Goal: Task Accomplishment & Management: Manage account settings

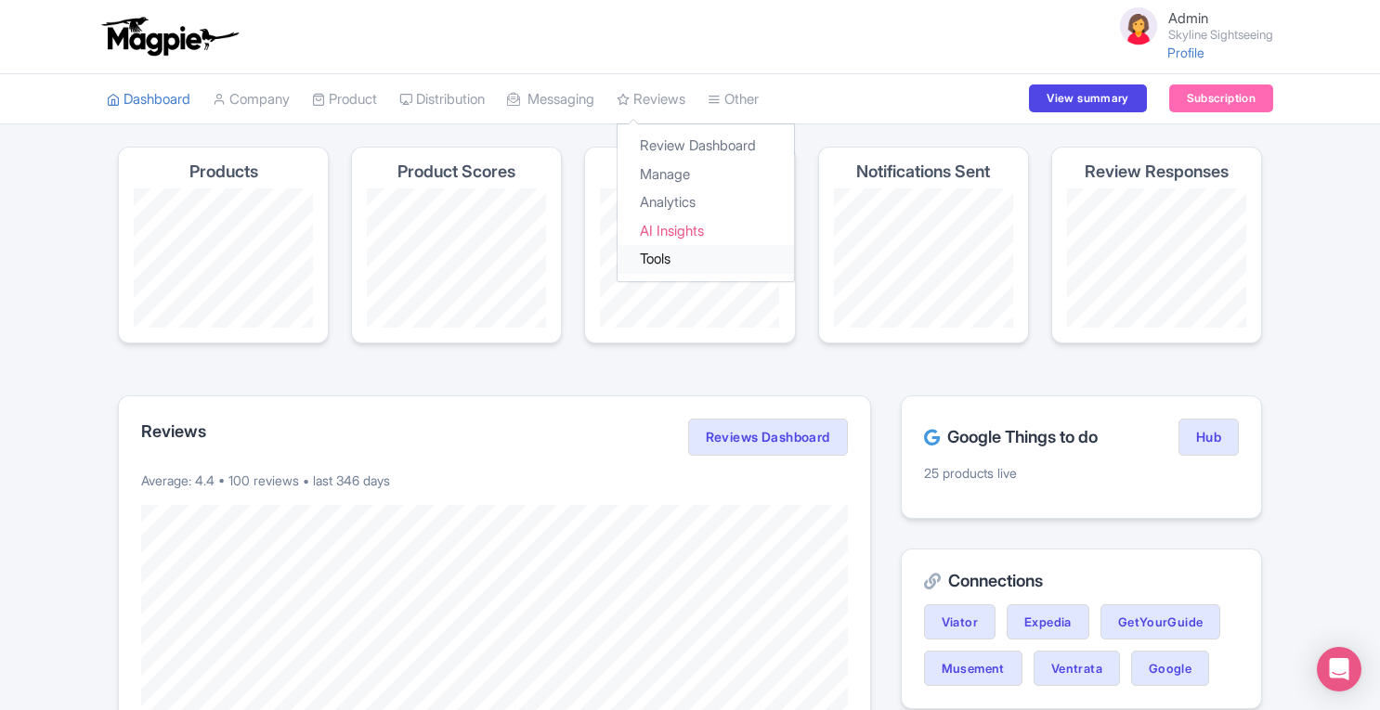
click at [668, 253] on link "Tools" at bounding box center [705, 259] width 176 height 29
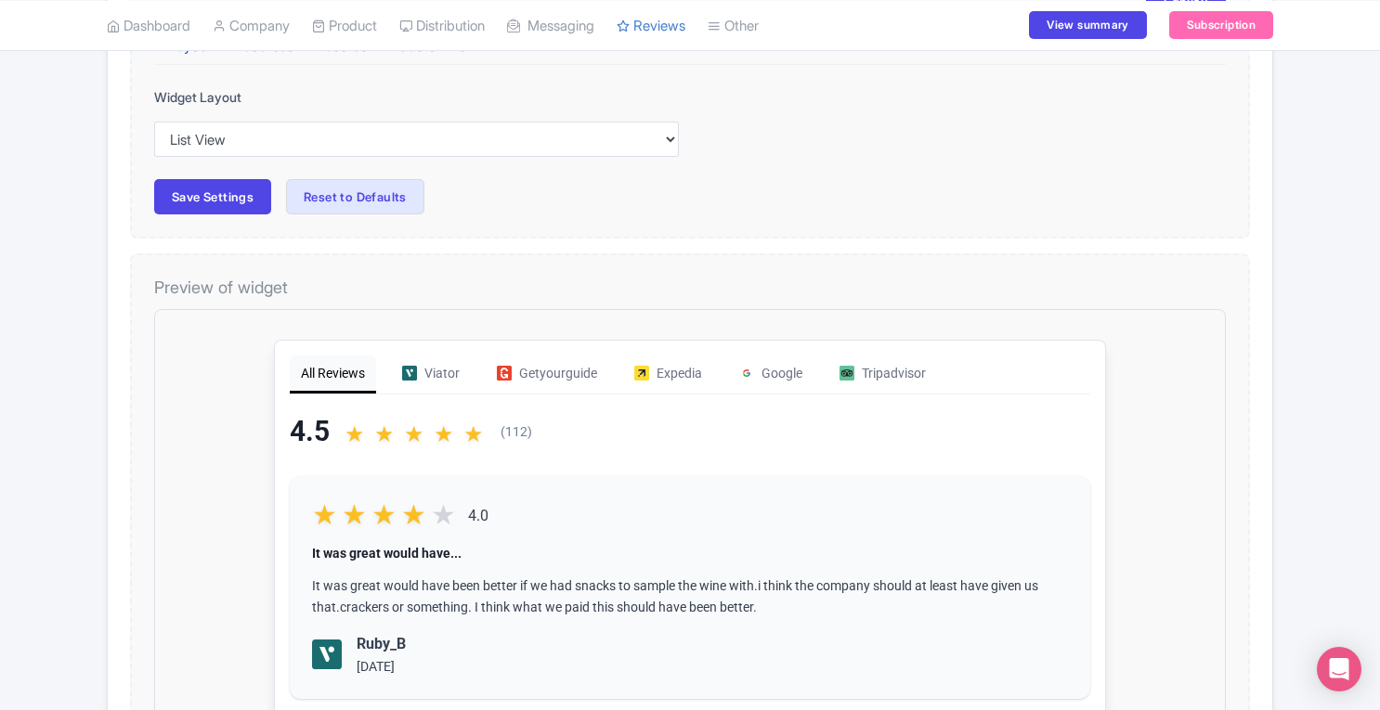
scroll to position [339, 0]
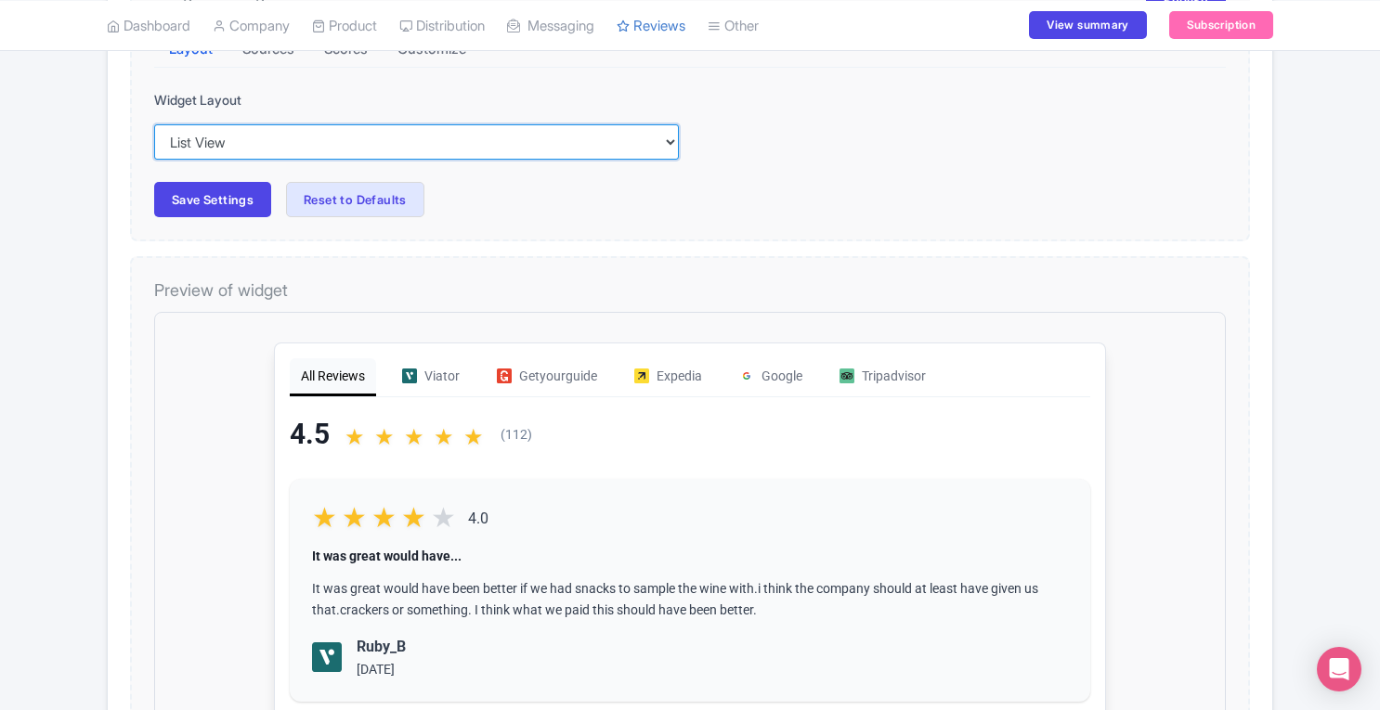
click at [517, 143] on select "Inline View Floating View List View Carousel View Pros/Cons View" at bounding box center [416, 141] width 525 height 35
select select "carousel"
click at [154, 124] on select "Inline View Floating View List View Carousel View Pros/Cons View" at bounding box center [416, 141] width 525 height 35
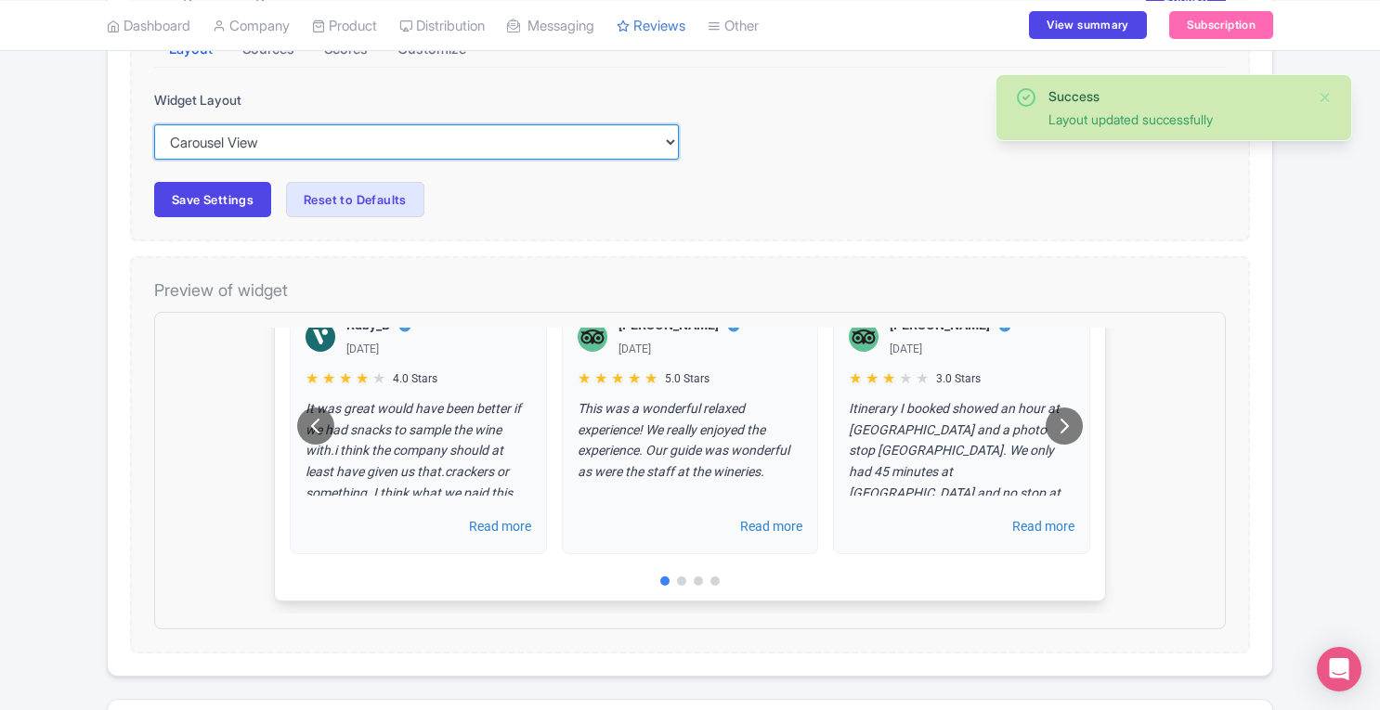
scroll to position [0, 0]
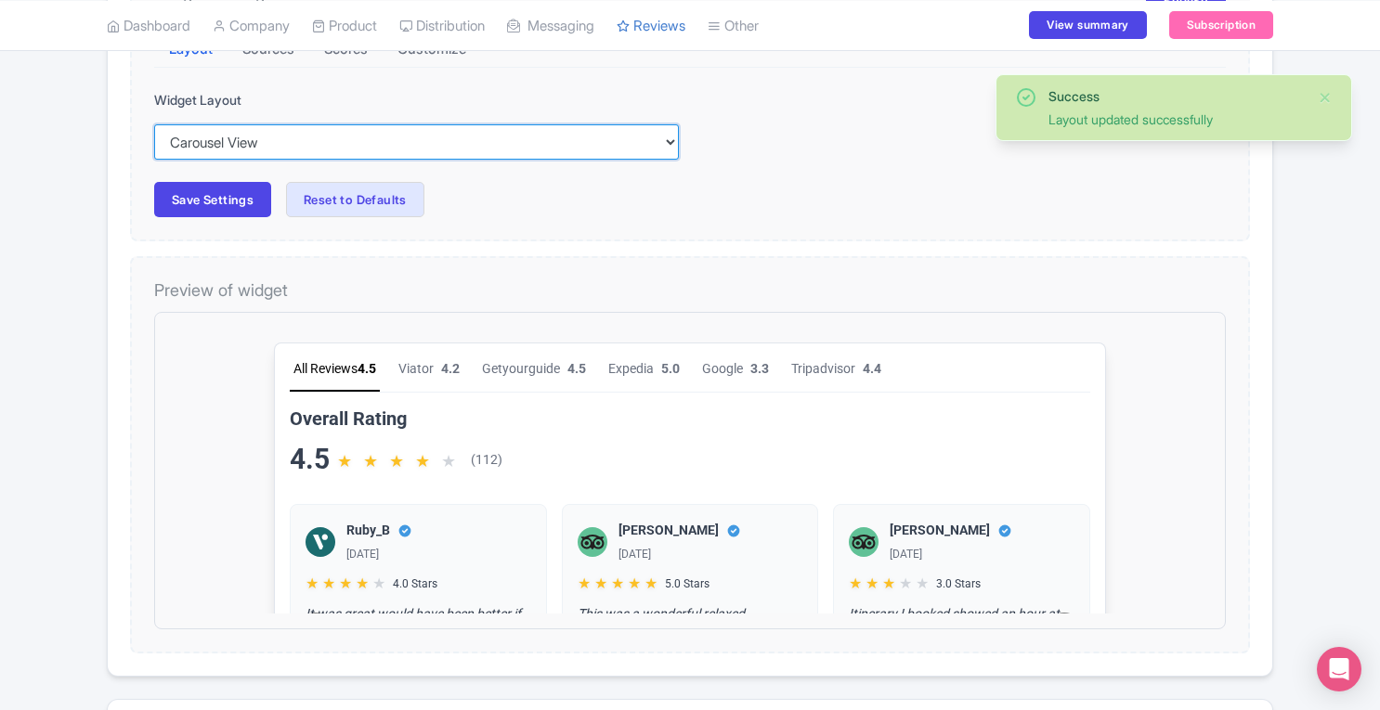
drag, startPoint x: 1192, startPoint y: 357, endPoint x: 1393, endPoint y: 598, distance: 313.1
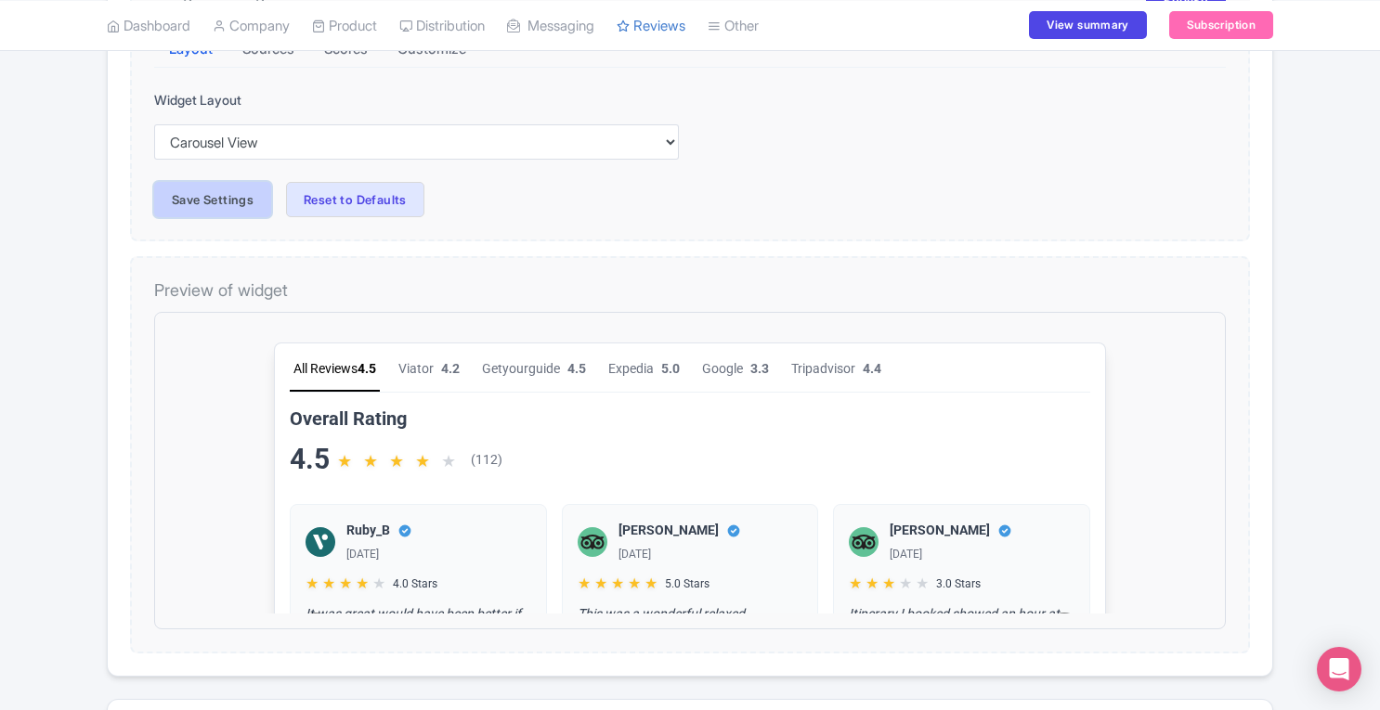
click at [193, 194] on button "Save Settings" at bounding box center [212, 199] width 117 height 35
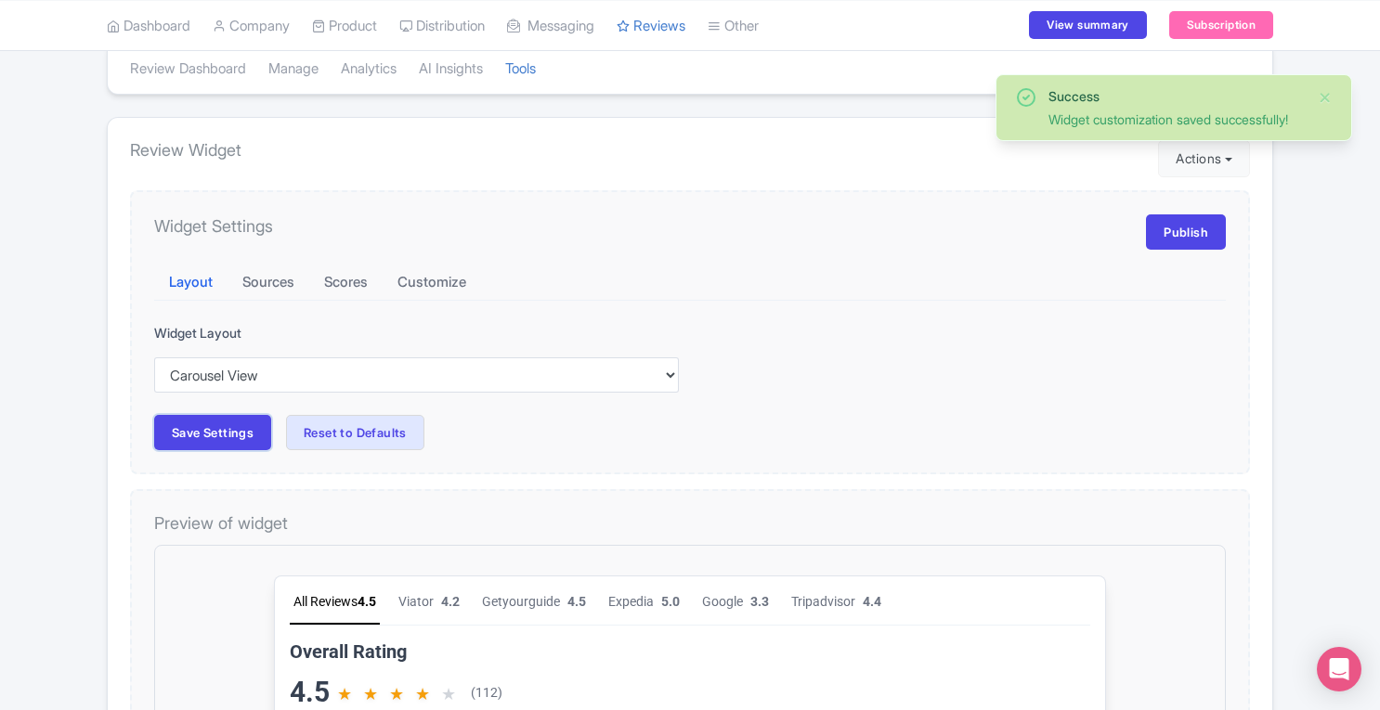
scroll to position [80, 0]
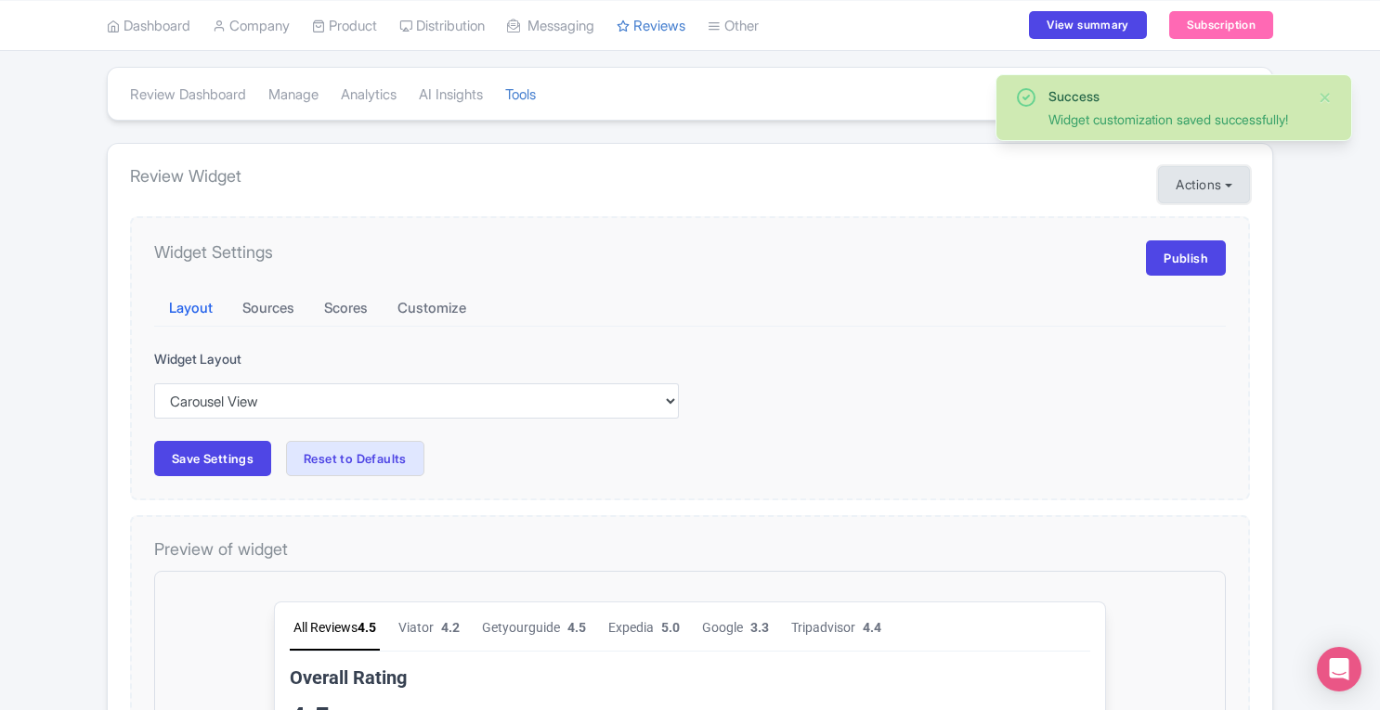
click at [1196, 184] on button "Actions" at bounding box center [1204, 184] width 92 height 37
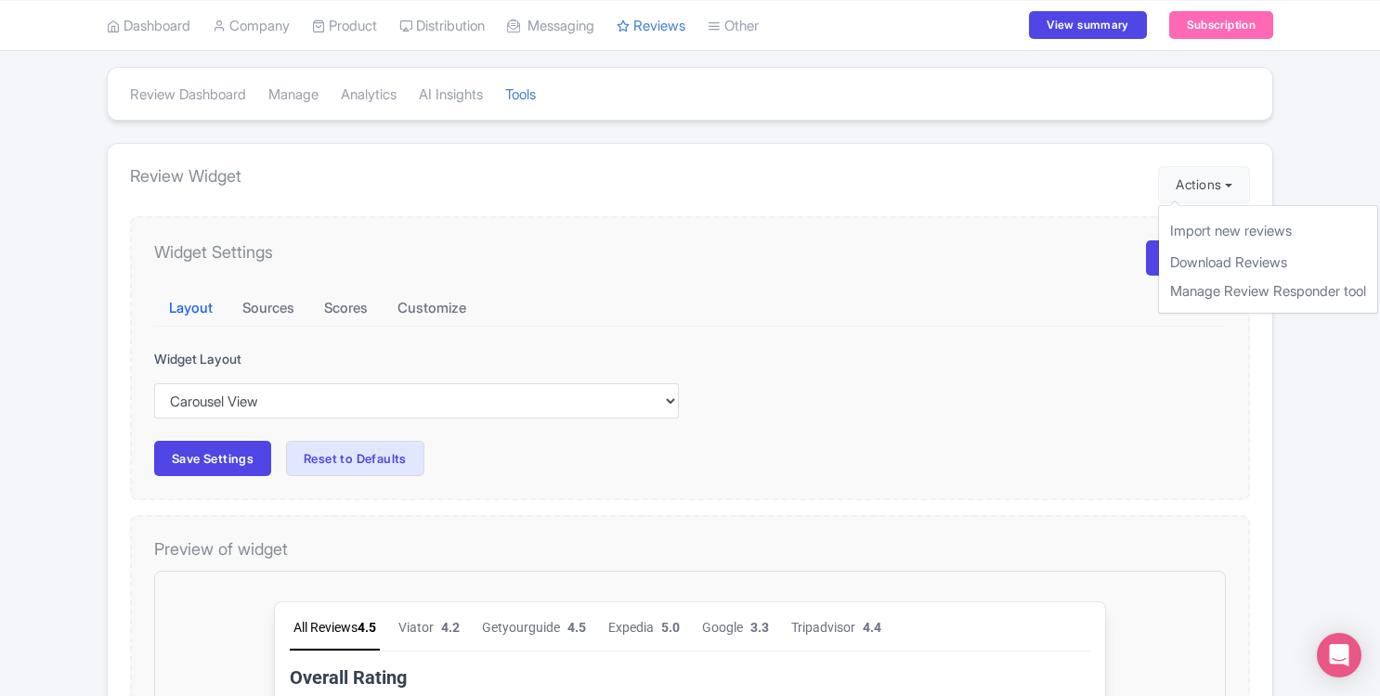
click at [1036, 312] on div "Layout Sources Scores Customize" at bounding box center [689, 309] width 1071 height 37
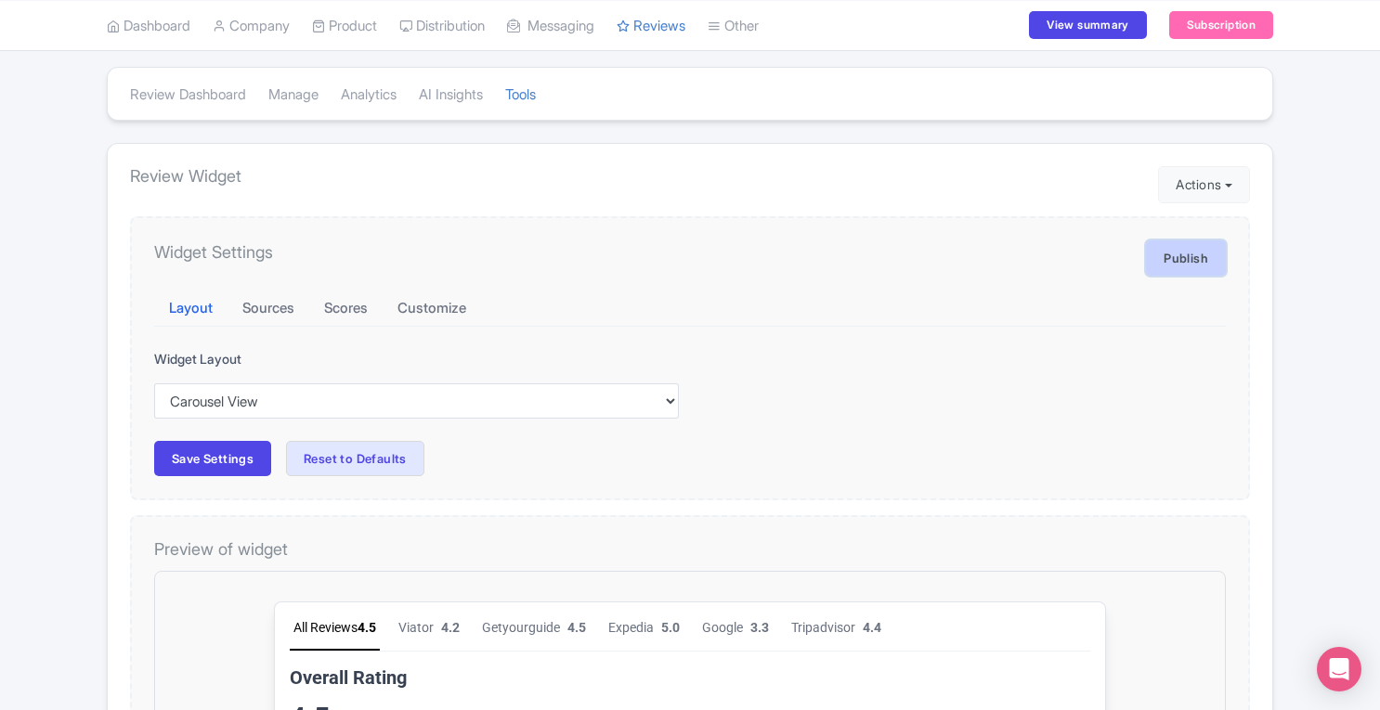
click at [1170, 253] on link "Publish" at bounding box center [1186, 257] width 80 height 35
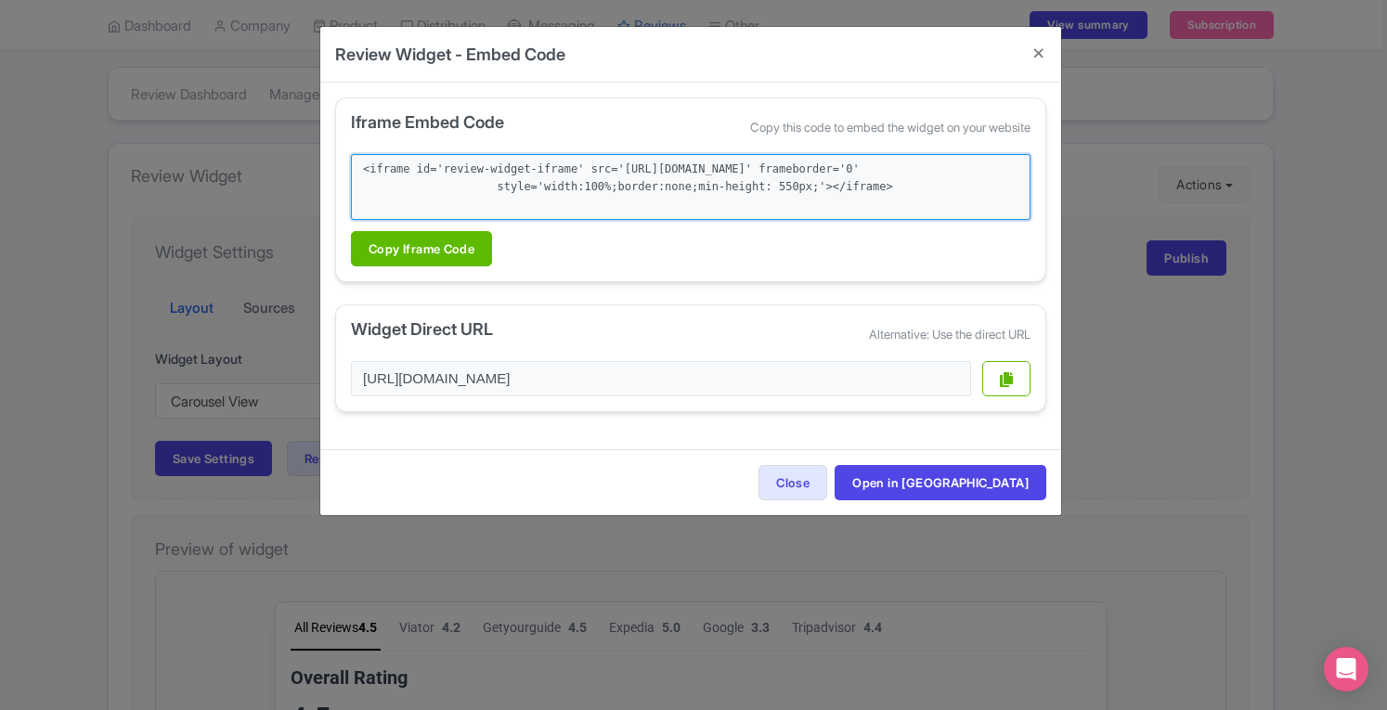
drag, startPoint x: 856, startPoint y: 205, endPoint x: 349, endPoint y: 168, distance: 508.2
click at [349, 168] on div "Iframe Embed Code Copy this code to embed the widget on your website <iframe id…" at bounding box center [690, 189] width 711 height 185
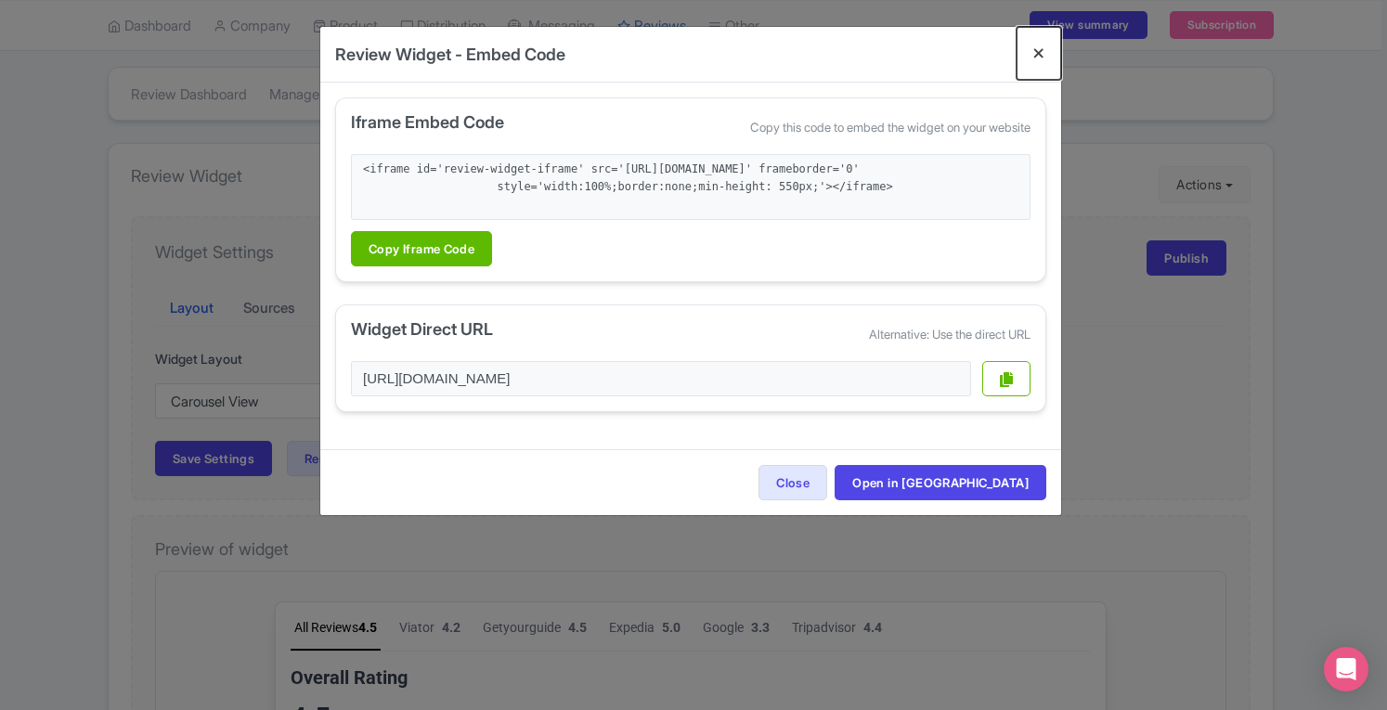
click at [1030, 51] on button "Close" at bounding box center [1039, 53] width 45 height 53
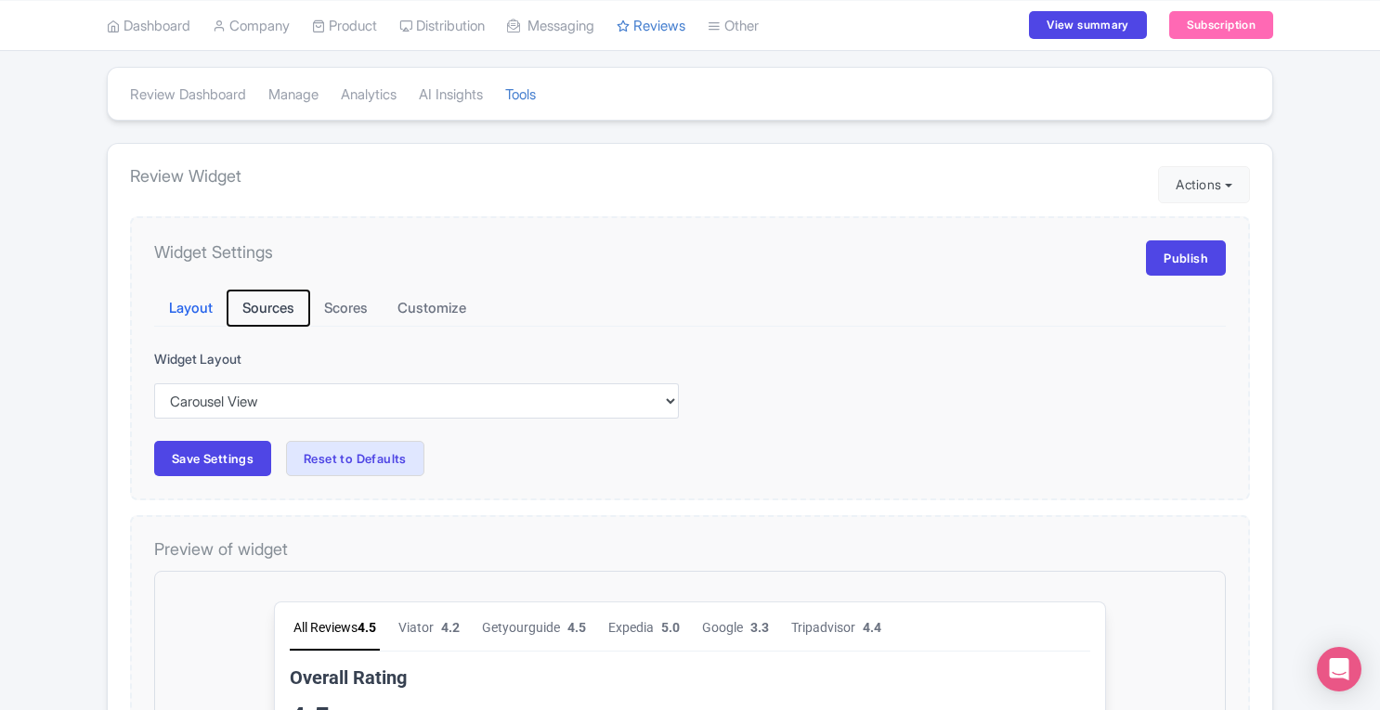
click at [273, 310] on button "Sources" at bounding box center [268, 309] width 82 height 36
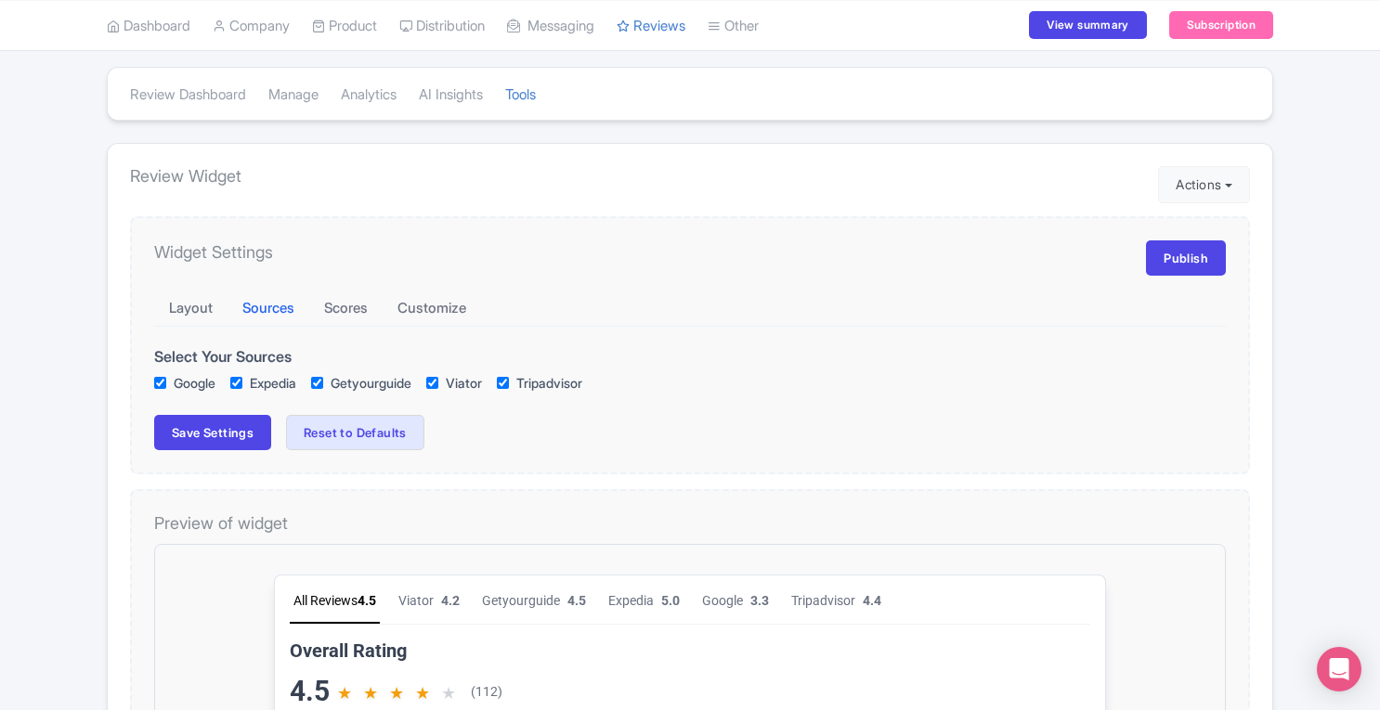
click at [160, 377] on input "Google" at bounding box center [160, 383] width 12 height 12
checkbox input "false"
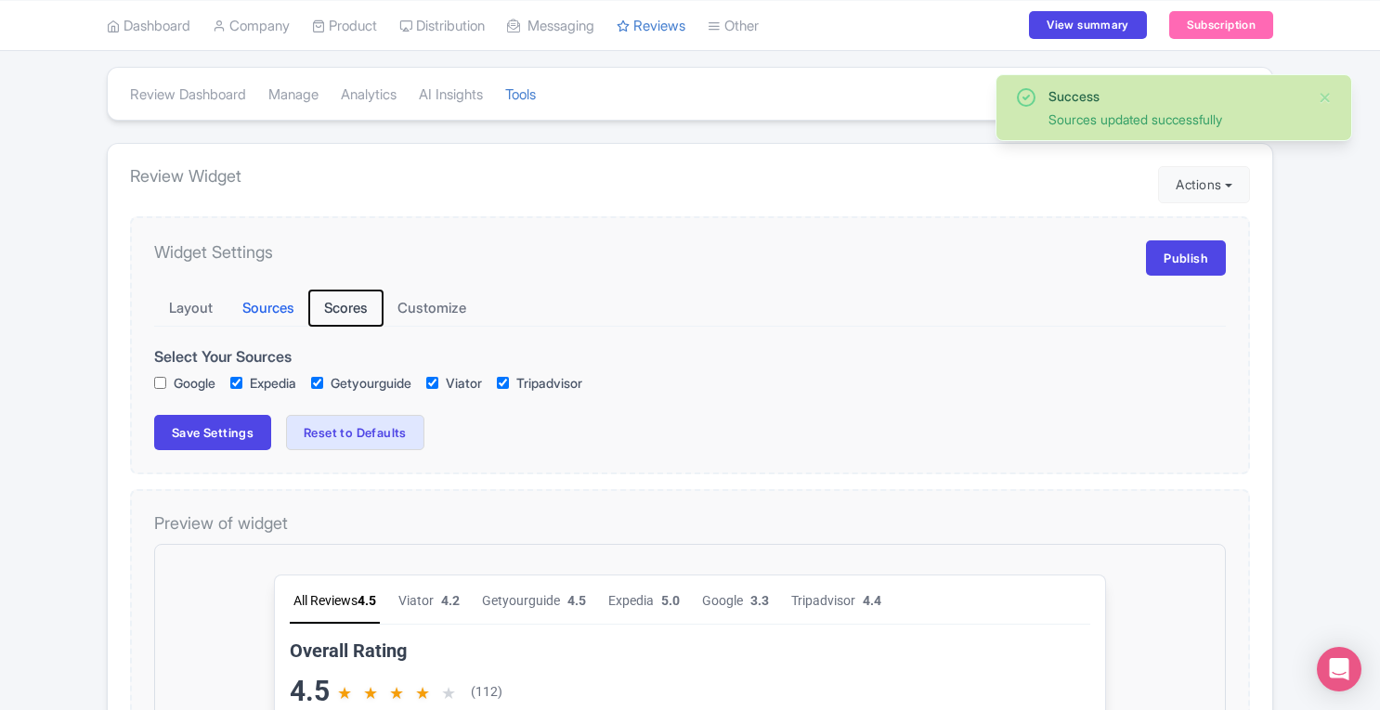
checkbox input "true"
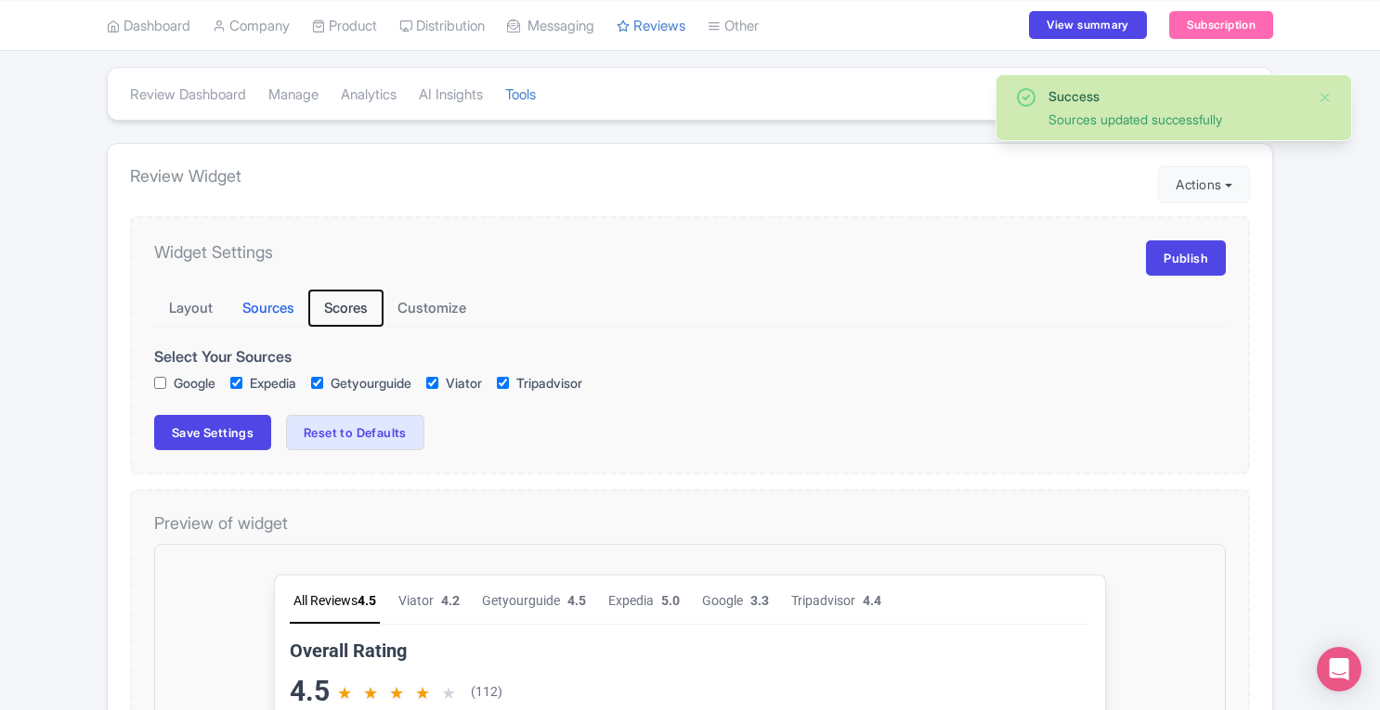
click at [350, 305] on button "Scores" at bounding box center [345, 309] width 73 height 36
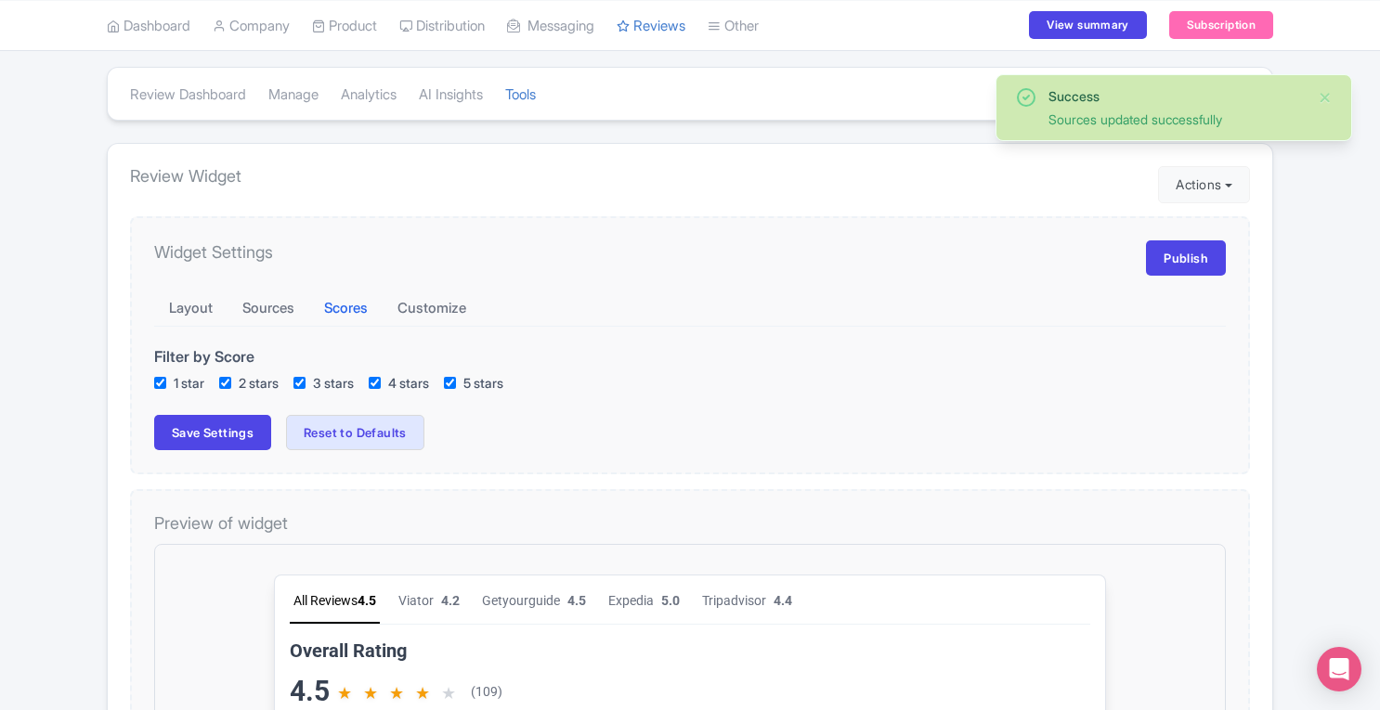
click at [160, 378] on input "1 star" at bounding box center [160, 383] width 12 height 12
checkbox input "false"
checkbox input "true"
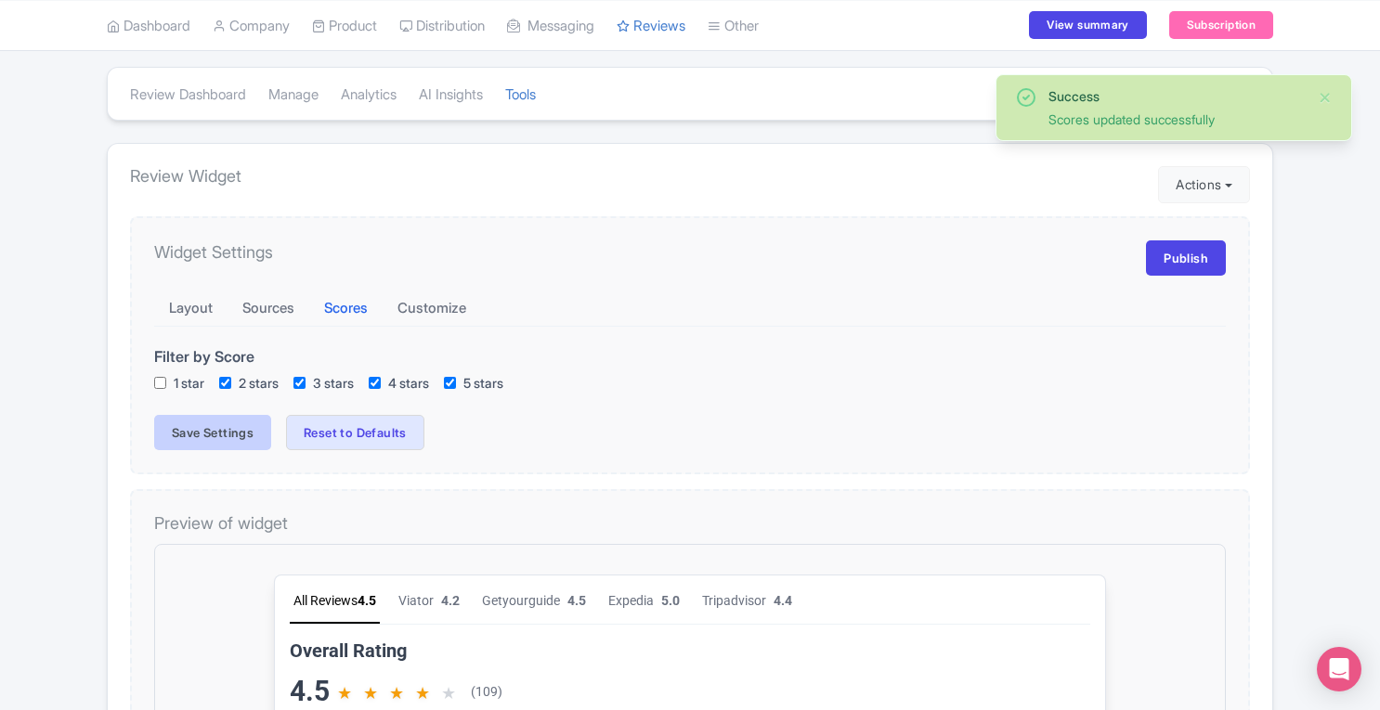
checkbox input "true"
click at [190, 434] on button "Save Settings" at bounding box center [212, 432] width 117 height 35
checkbox input "true"
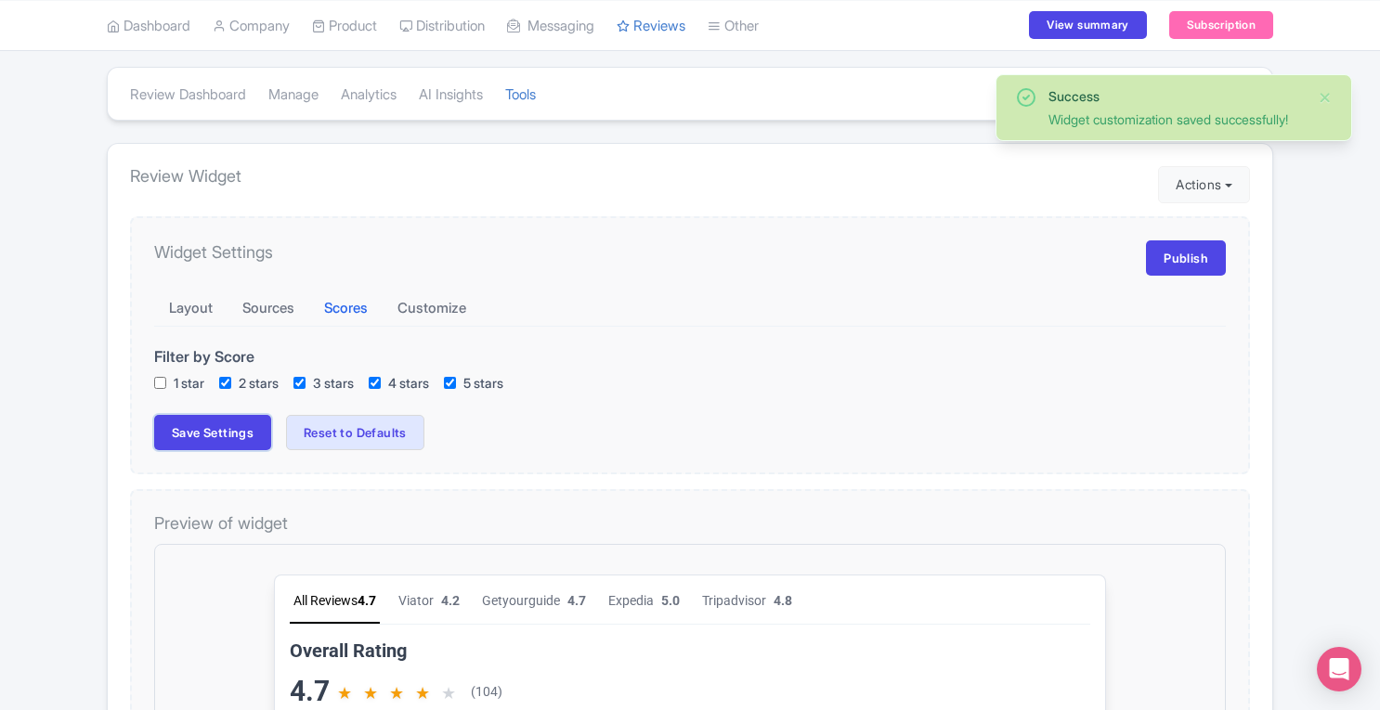
checkbox input "true"
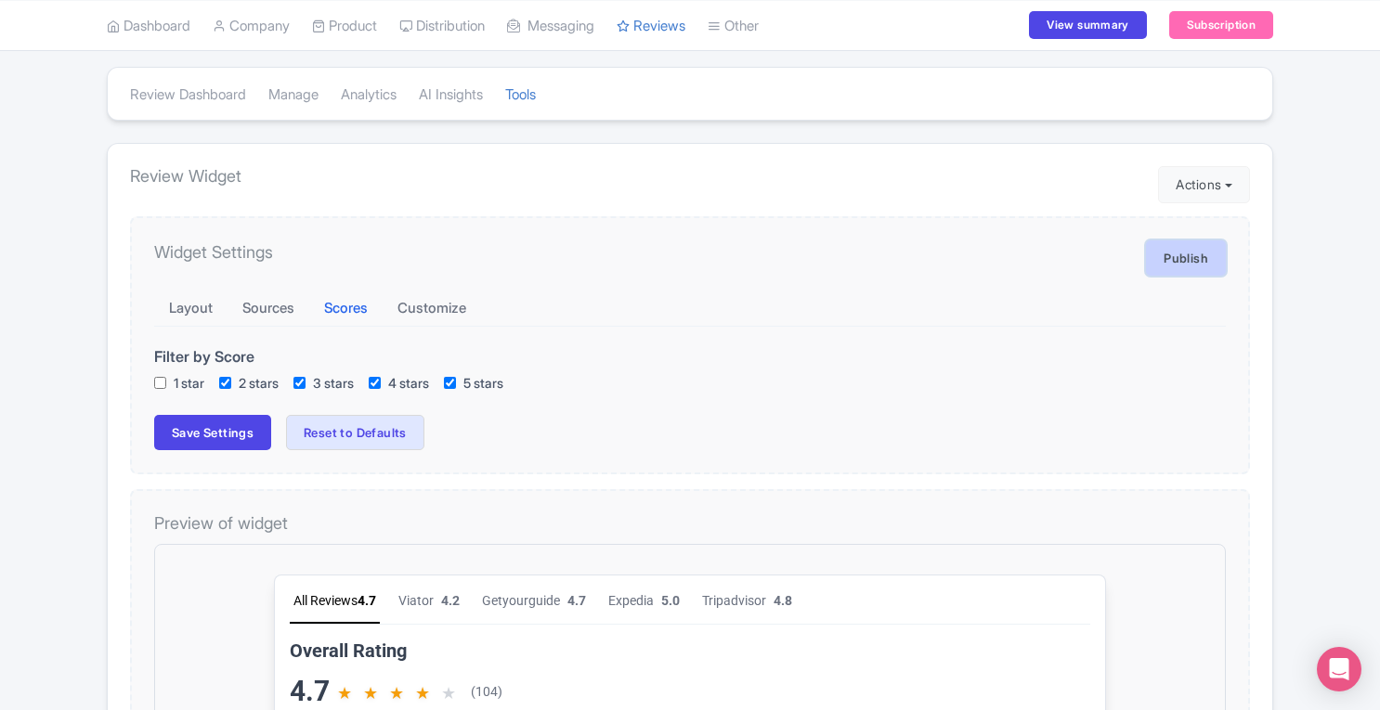
click at [1179, 254] on link "Publish" at bounding box center [1186, 257] width 80 height 35
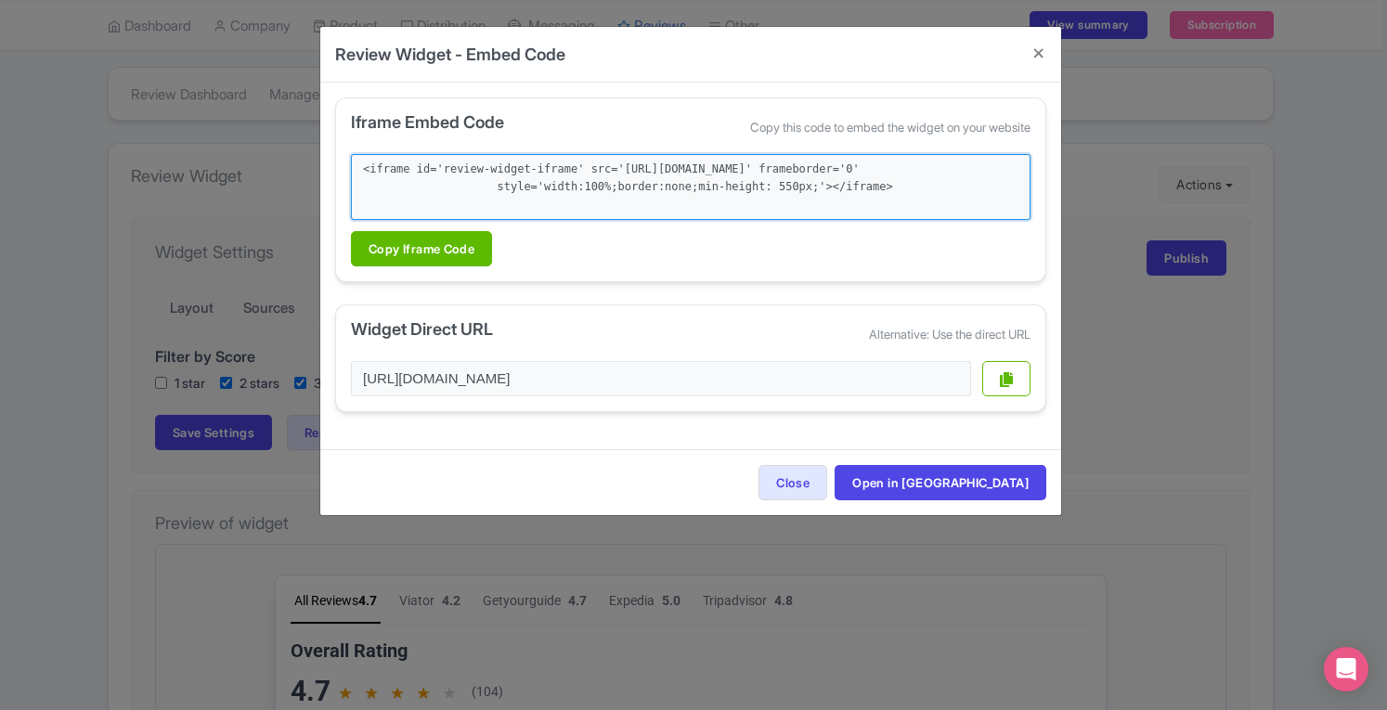
drag, startPoint x: 852, startPoint y: 205, endPoint x: 355, endPoint y: 165, distance: 499.2
click at [355, 165] on textarea "<iframe id='review-widget-iframe' src='[URL][DOMAIN_NAME]' frameborder='0' styl…" at bounding box center [691, 187] width 680 height 66
